Goal: Task Accomplishment & Management: Manage account settings

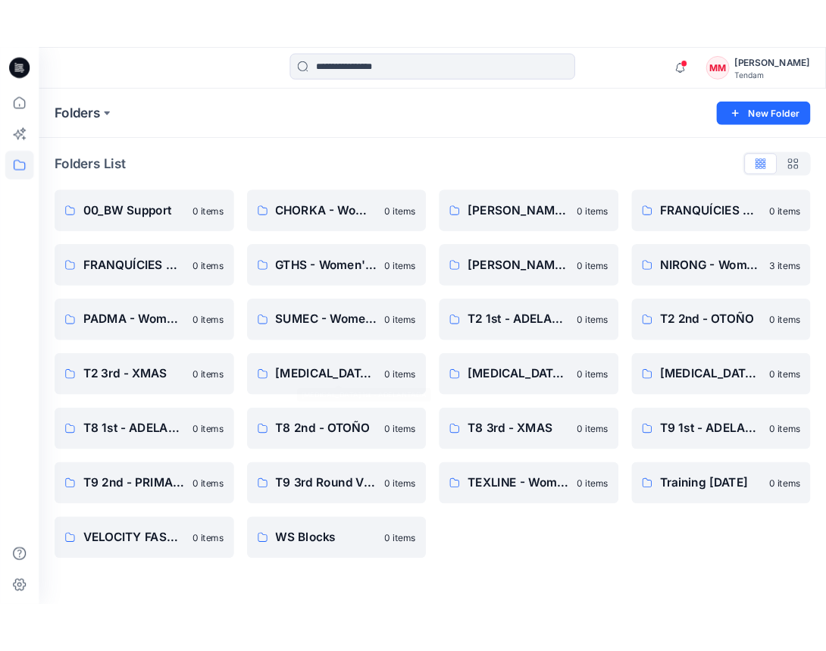
scroll to position [440, 0]
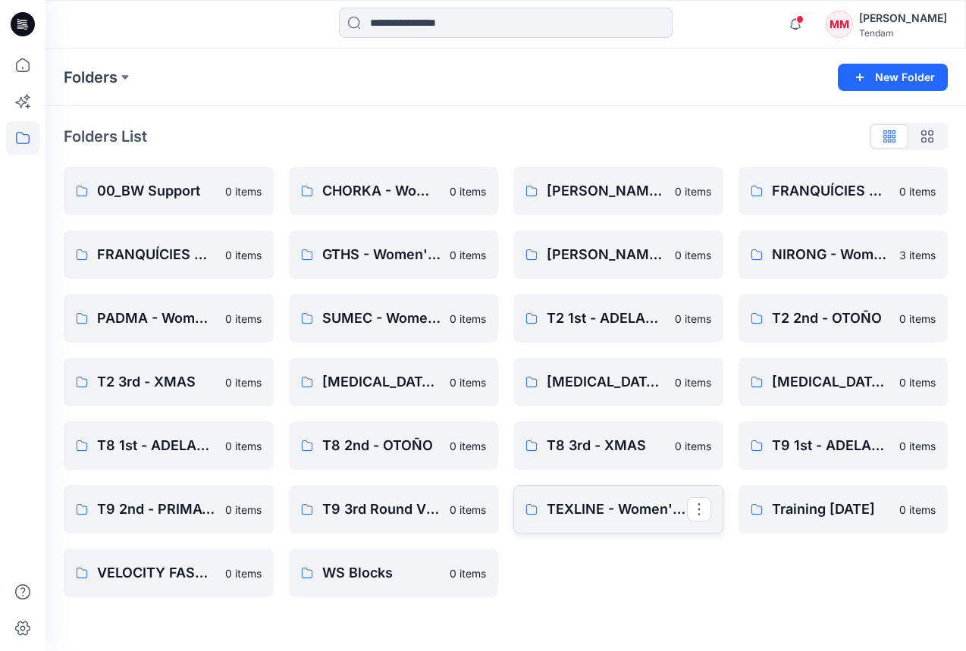
click at [592, 528] on link "TEXLINE - Women'Secret" at bounding box center [618, 509] width 210 height 49
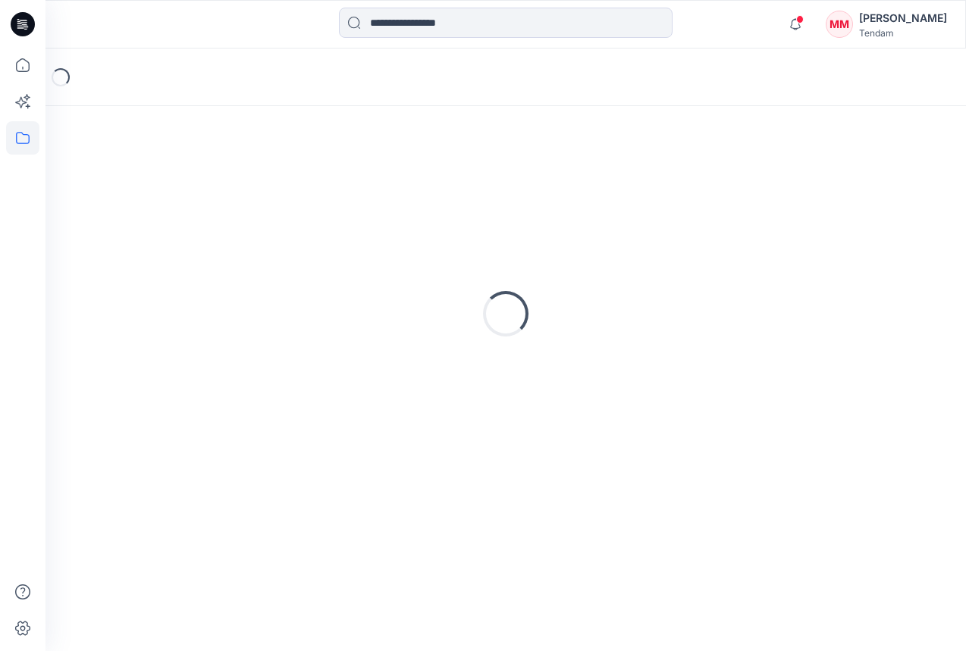
click at [627, 510] on div "Loading..." at bounding box center [505, 378] width 920 height 545
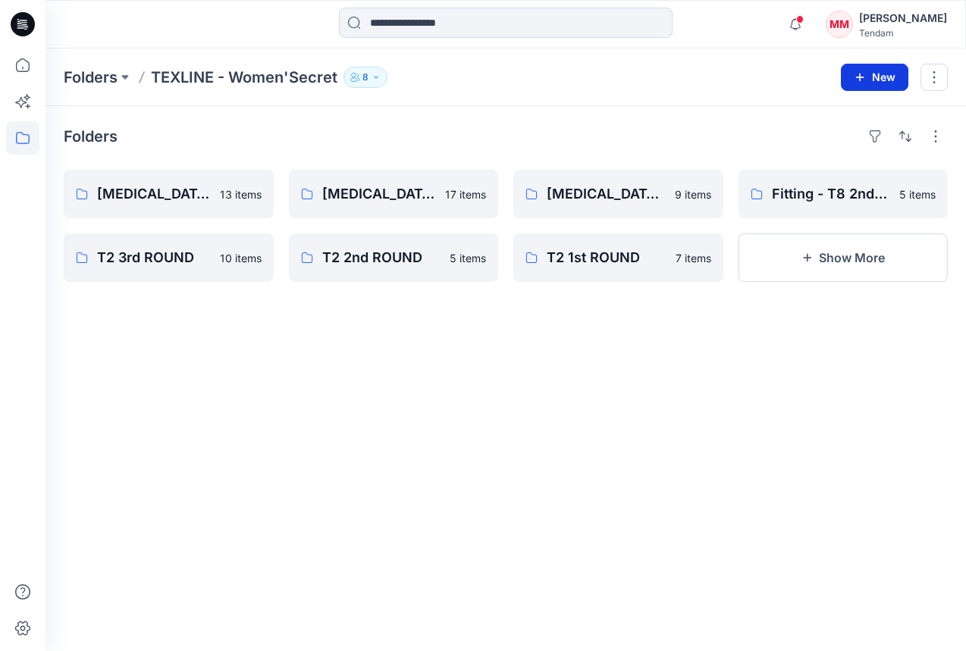
click at [871, 89] on button "New" at bounding box center [874, 77] width 67 height 27
click at [861, 145] on button "New Folder" at bounding box center [840, 144] width 130 height 28
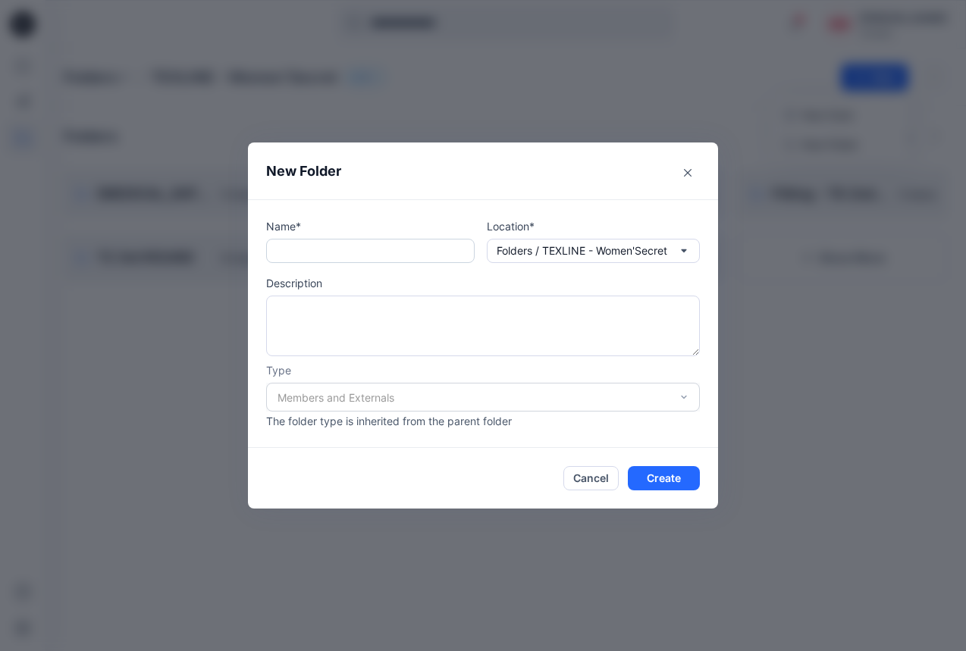
click at [332, 257] on input "text" at bounding box center [370, 251] width 209 height 24
paste input "****"
type input "**********"
click at [540, 389] on div "Members and Externals" at bounding box center [483, 397] width 434 height 29
click at [519, 397] on div "Members and Externals" at bounding box center [483, 397] width 434 height 29
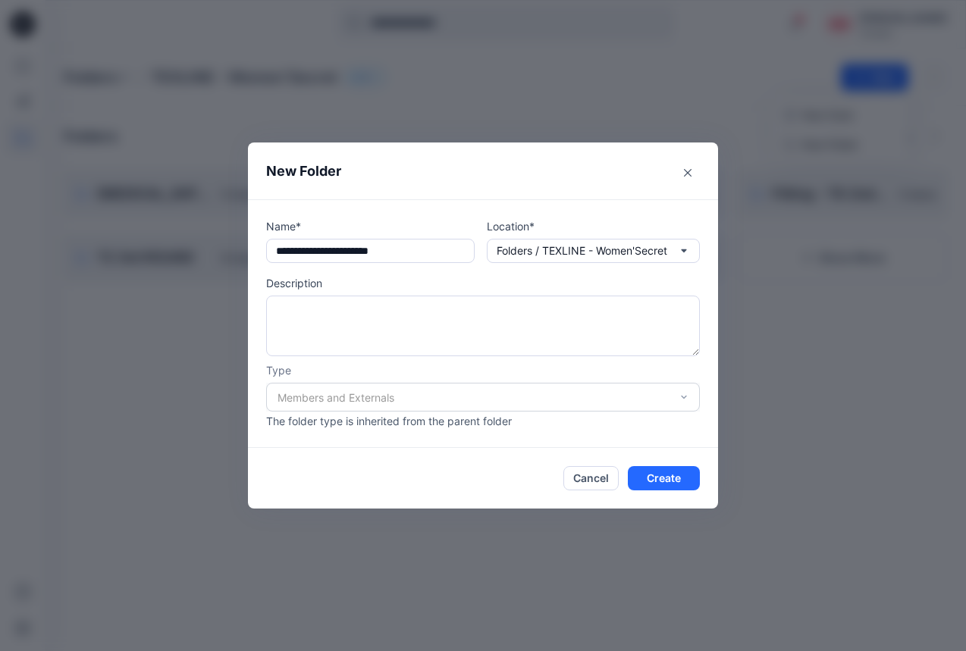
drag, startPoint x: 419, startPoint y: 408, endPoint x: 407, endPoint y: 399, distance: 15.2
click at [415, 404] on div "Members and Externals" at bounding box center [483, 397] width 434 height 29
click at [738, 378] on div "**********" at bounding box center [483, 325] width 966 height 651
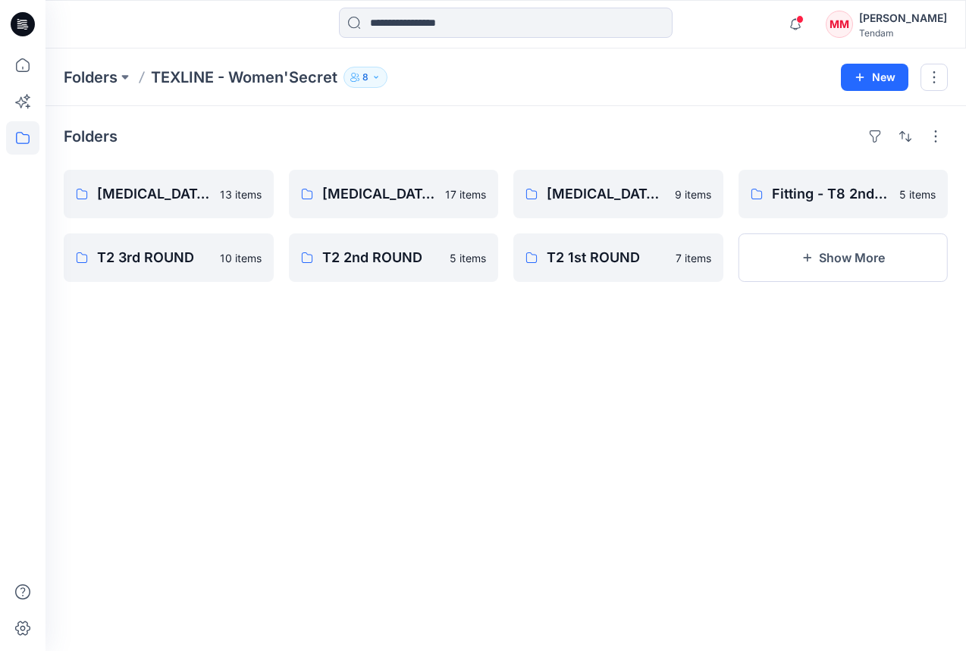
drag, startPoint x: 802, startPoint y: 236, endPoint x: 825, endPoint y: 219, distance: 28.2
click at [802, 237] on button "Show More" at bounding box center [843, 258] width 210 height 49
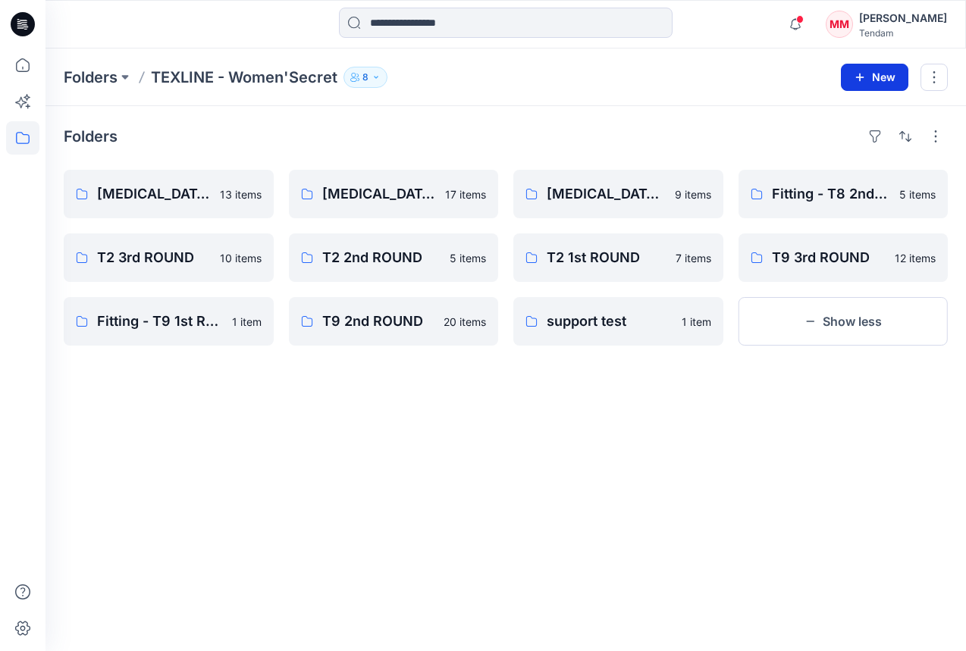
click at [876, 72] on button "New" at bounding box center [874, 77] width 67 height 27
click at [819, 143] on p "New Folder" at bounding box center [830, 144] width 56 height 16
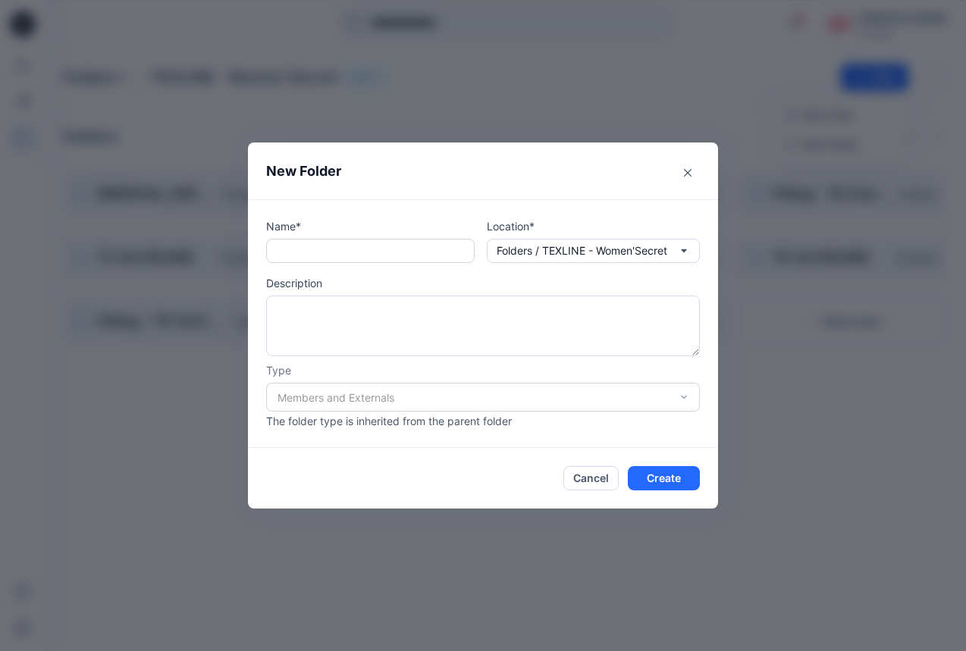
click at [433, 249] on input "text" at bounding box center [370, 251] width 209 height 24
paste input "****"
type input "**********"
click at [670, 482] on button "Create" at bounding box center [664, 478] width 72 height 24
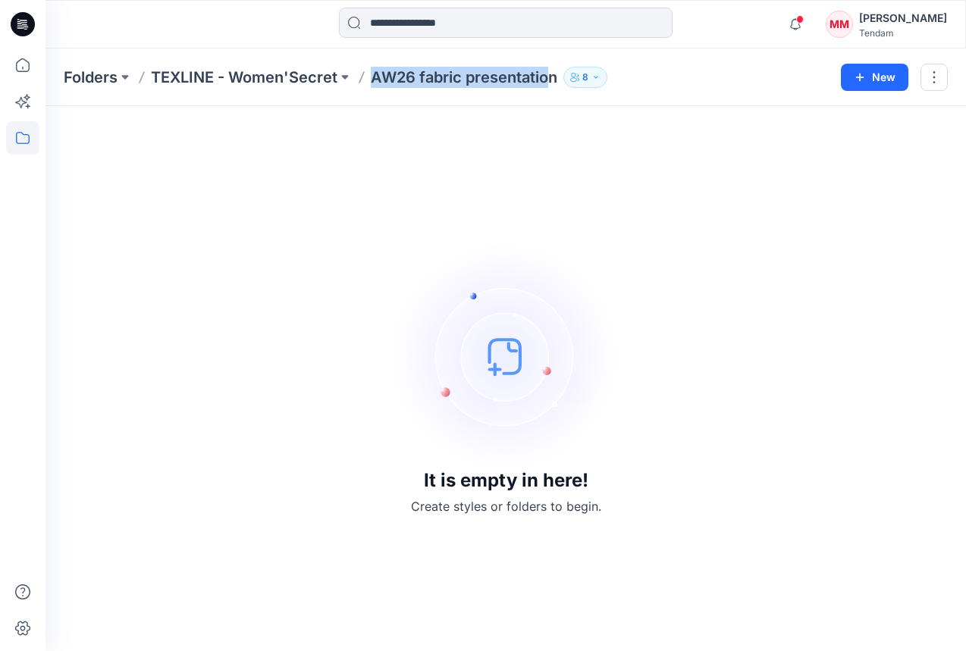
drag, startPoint x: 371, startPoint y: 81, endPoint x: 546, endPoint y: 86, distance: 175.2
click at [546, 86] on div "Folders TEXLINE - Women'Secret AW26 fabric presentation 8" at bounding box center [447, 77] width 766 height 21
drag, startPoint x: 557, startPoint y: 83, endPoint x: 368, endPoint y: 82, distance: 188.0
click at [368, 82] on div "Folders TEXLINE - Women'Secret AW26 fabric presentation 8" at bounding box center [447, 77] width 766 height 21
copy p "AW26 fabric presentation"
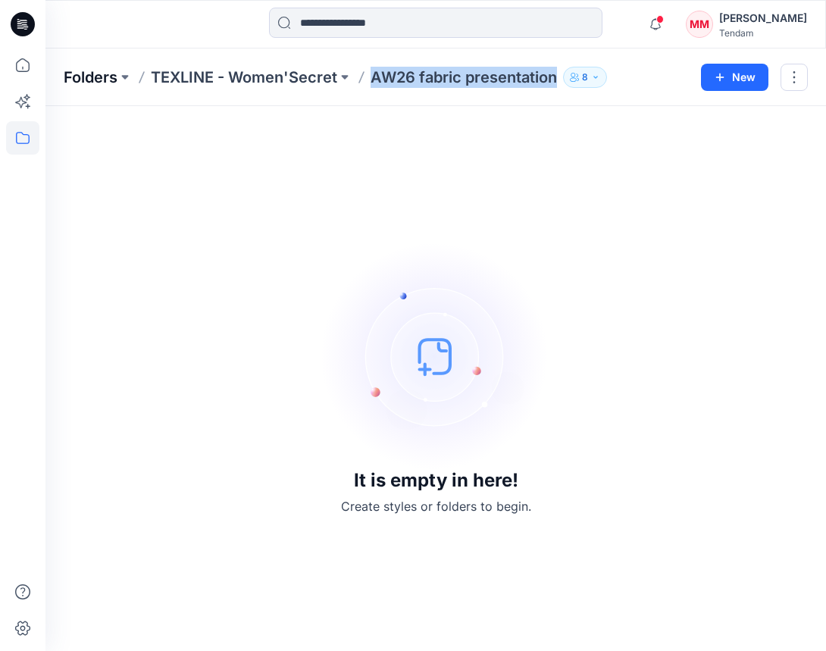
click at [74, 74] on p "Folders" at bounding box center [91, 77] width 54 height 21
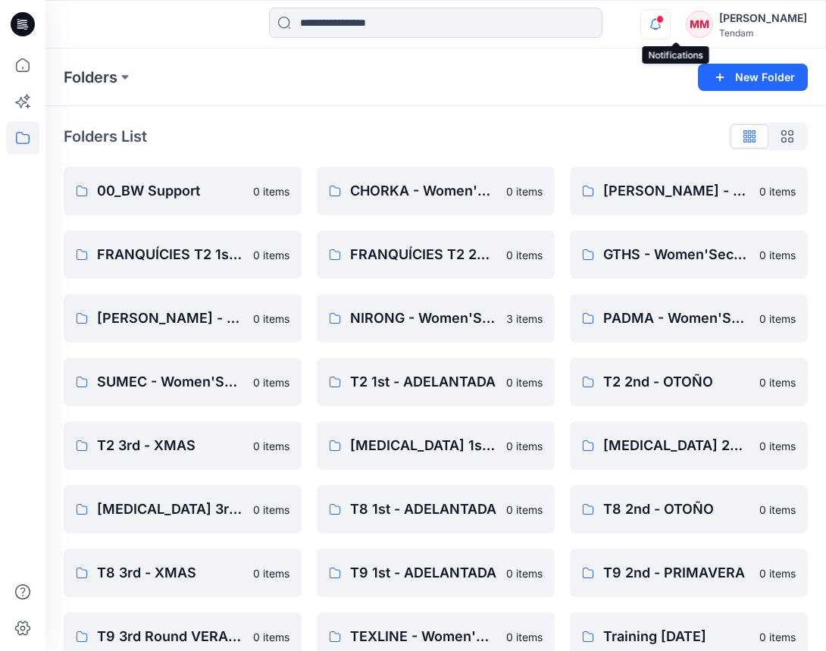
click at [670, 26] on icon "button" at bounding box center [655, 24] width 29 height 30
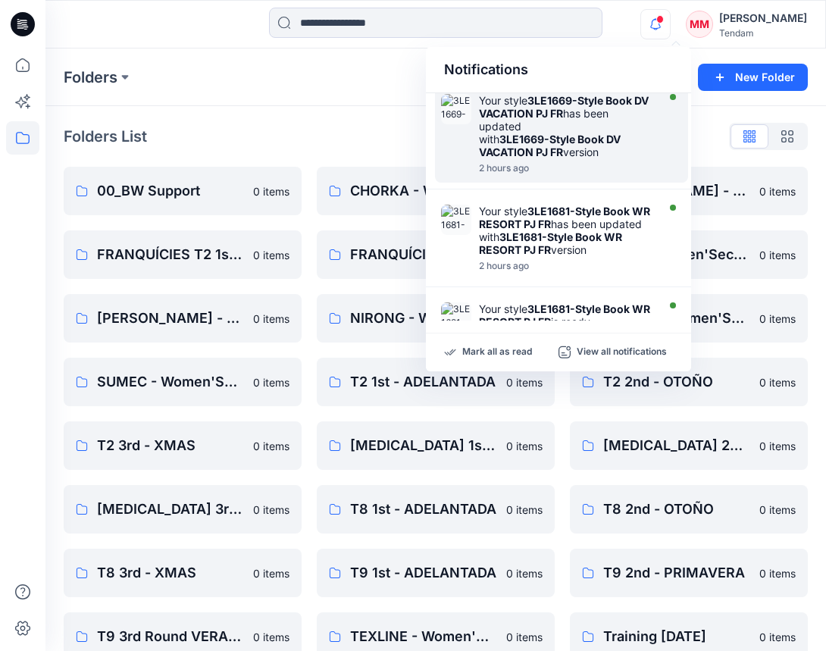
scroll to position [11, 0]
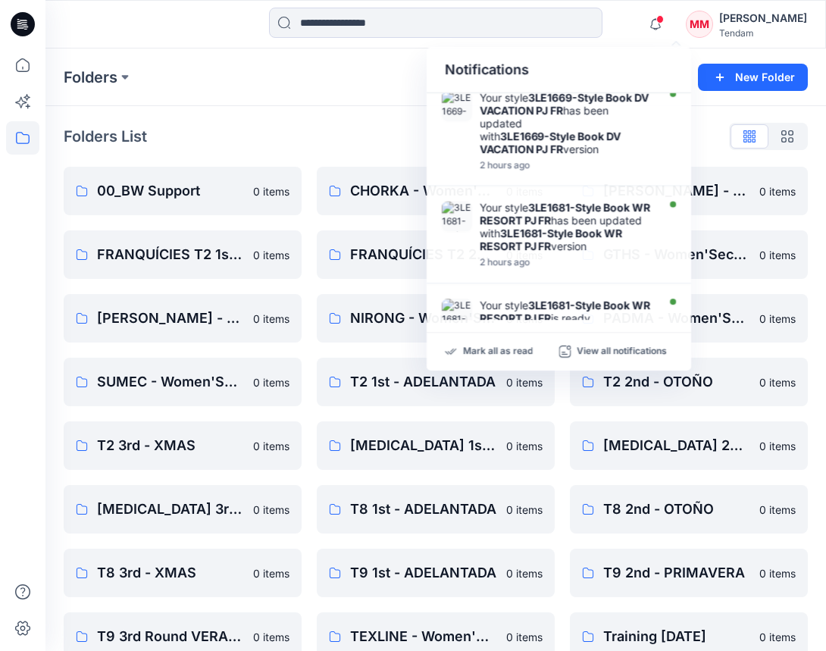
click at [299, 125] on div "Folders List" at bounding box center [436, 136] width 745 height 24
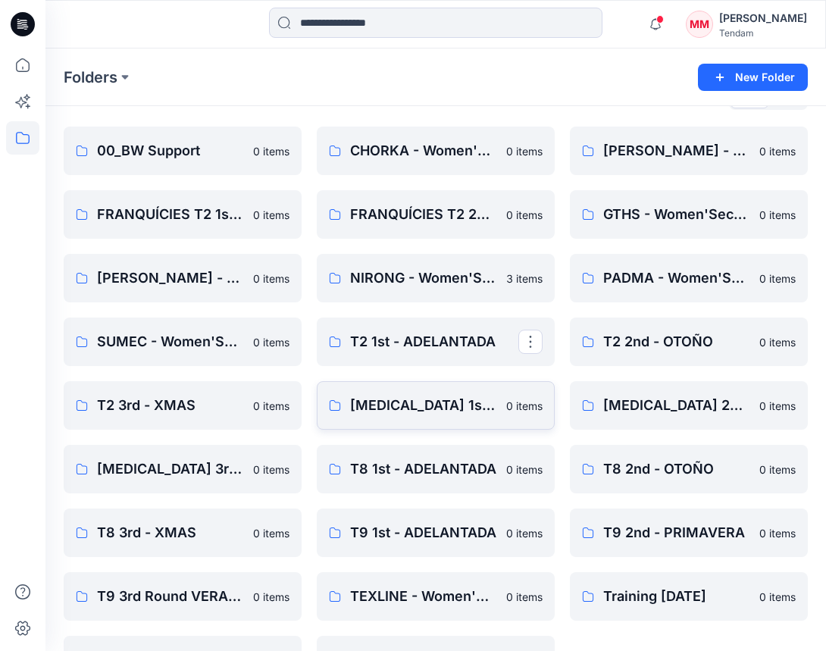
scroll to position [40, 0]
click at [670, 26] on icon "button" at bounding box center [655, 24] width 29 height 30
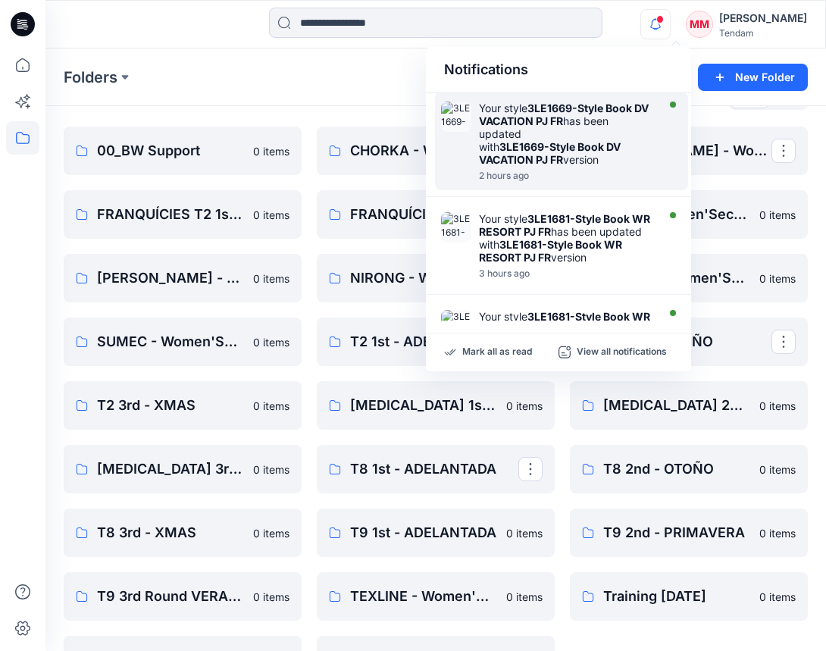
scroll to position [0, 0]
click at [611, 147] on strong "3LE1669-Style Book DV VACATION PJ FR" at bounding box center [550, 154] width 142 height 26
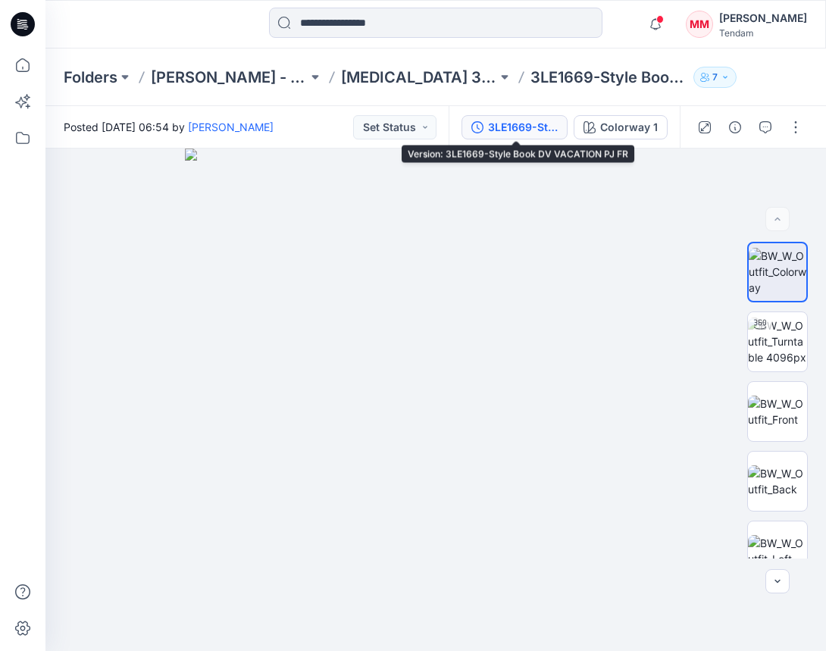
click at [521, 121] on div "3LE1669-Style Book DV VACATION PJ FR" at bounding box center [523, 127] width 70 height 17
